Goal: Task Accomplishment & Management: Manage account settings

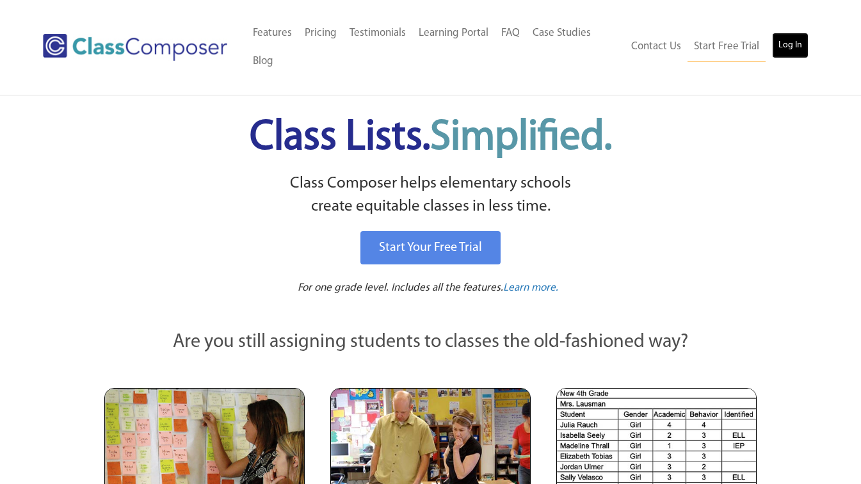
click at [801, 44] on link "Log In" at bounding box center [790, 46] width 36 height 26
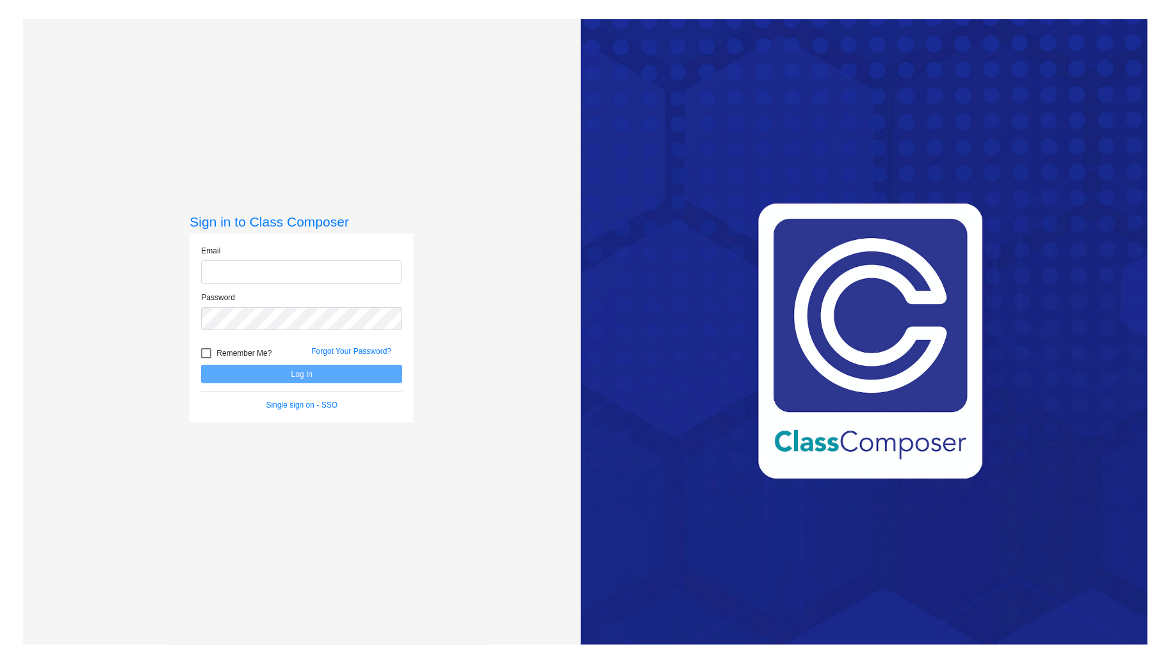
click at [387, 271] on input "email" at bounding box center [301, 273] width 201 height 24
type input "[PERSON_NAME][EMAIL_ADDRESS][PERSON_NAME][PERSON_NAME][DOMAIN_NAME]"
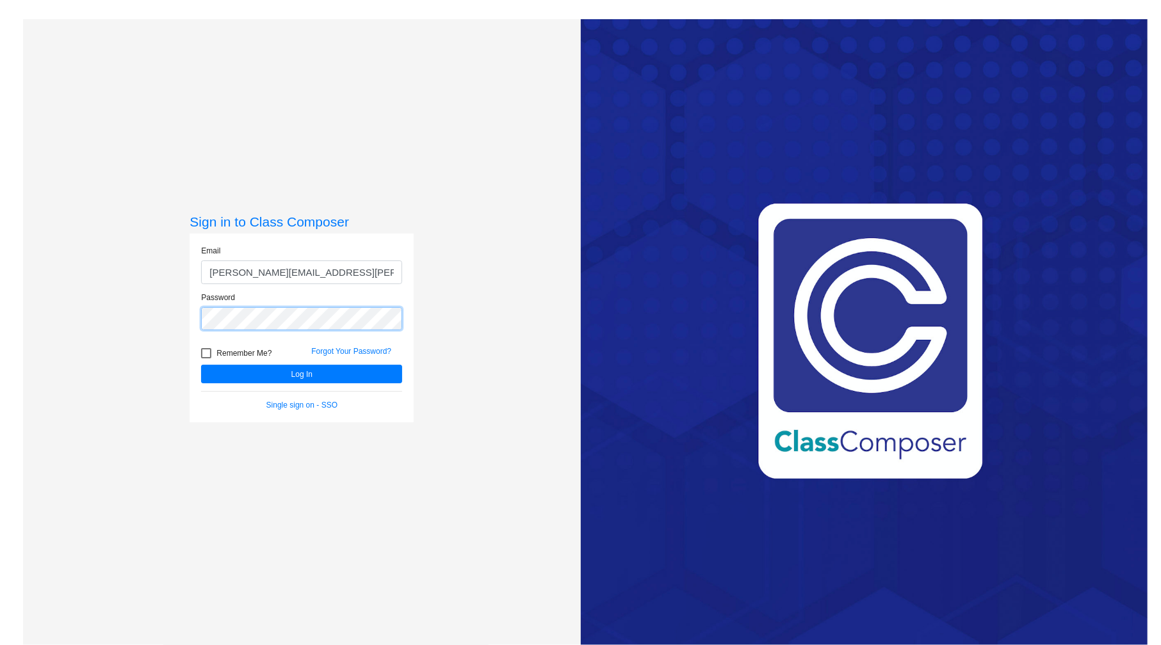
click at [201, 365] on button "Log In" at bounding box center [301, 374] width 201 height 19
